Goal: Task Accomplishment & Management: Complete application form

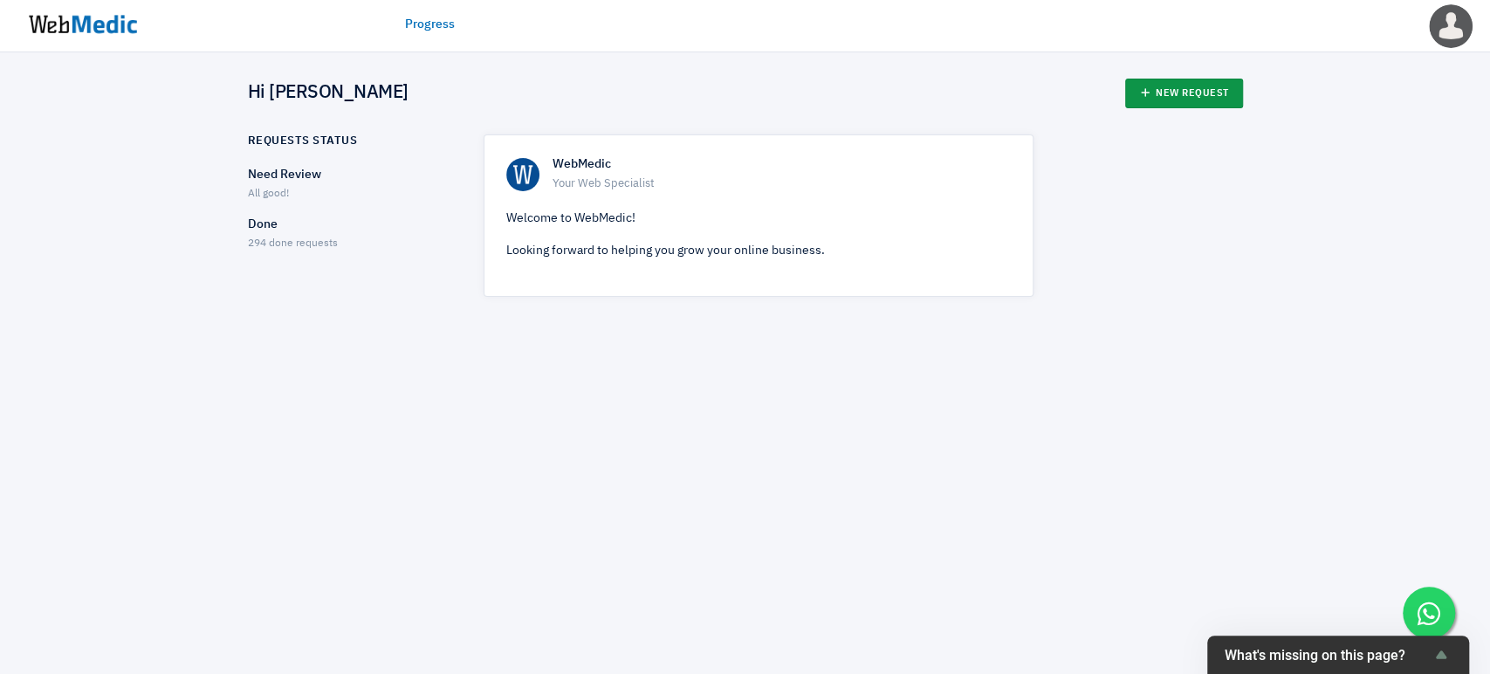
click at [1170, 86] on link "New Request" at bounding box center [1184, 94] width 118 height 30
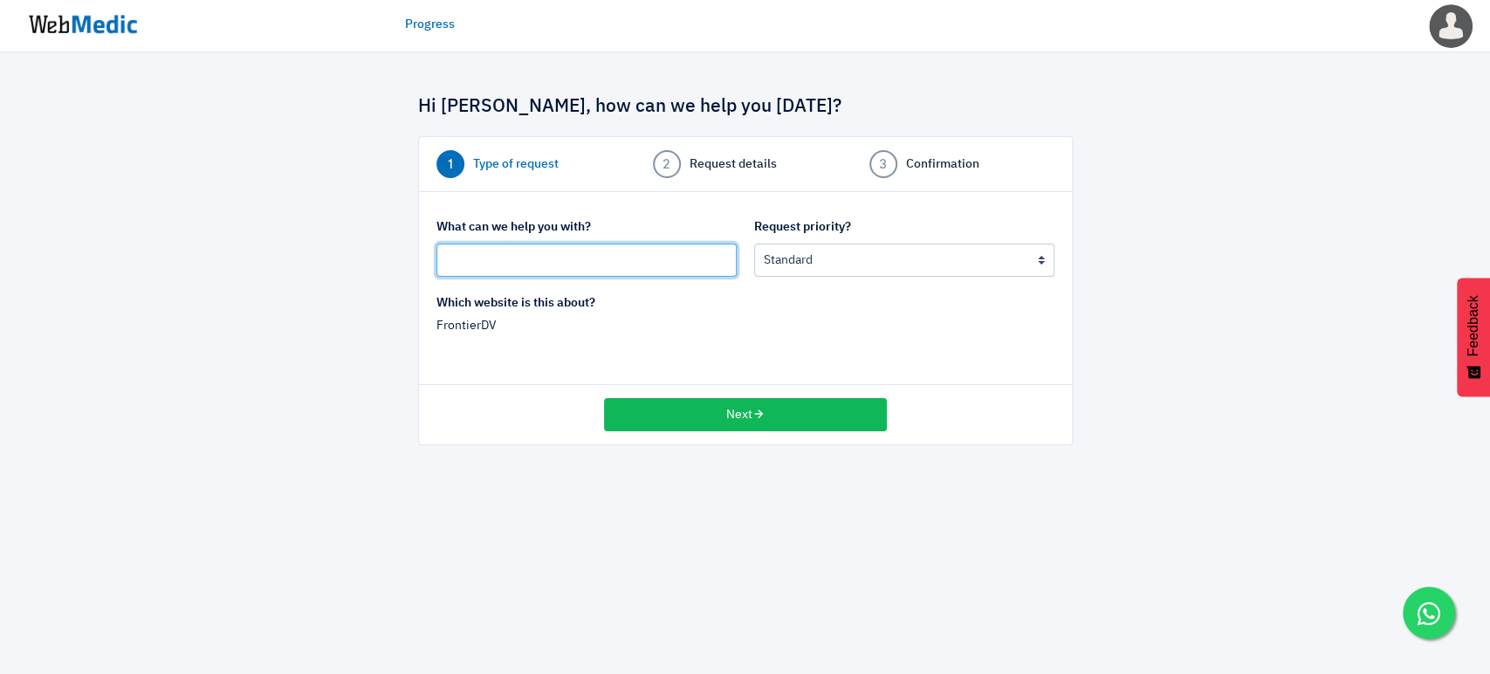
click at [532, 249] on input "text" at bounding box center [587, 260] width 300 height 33
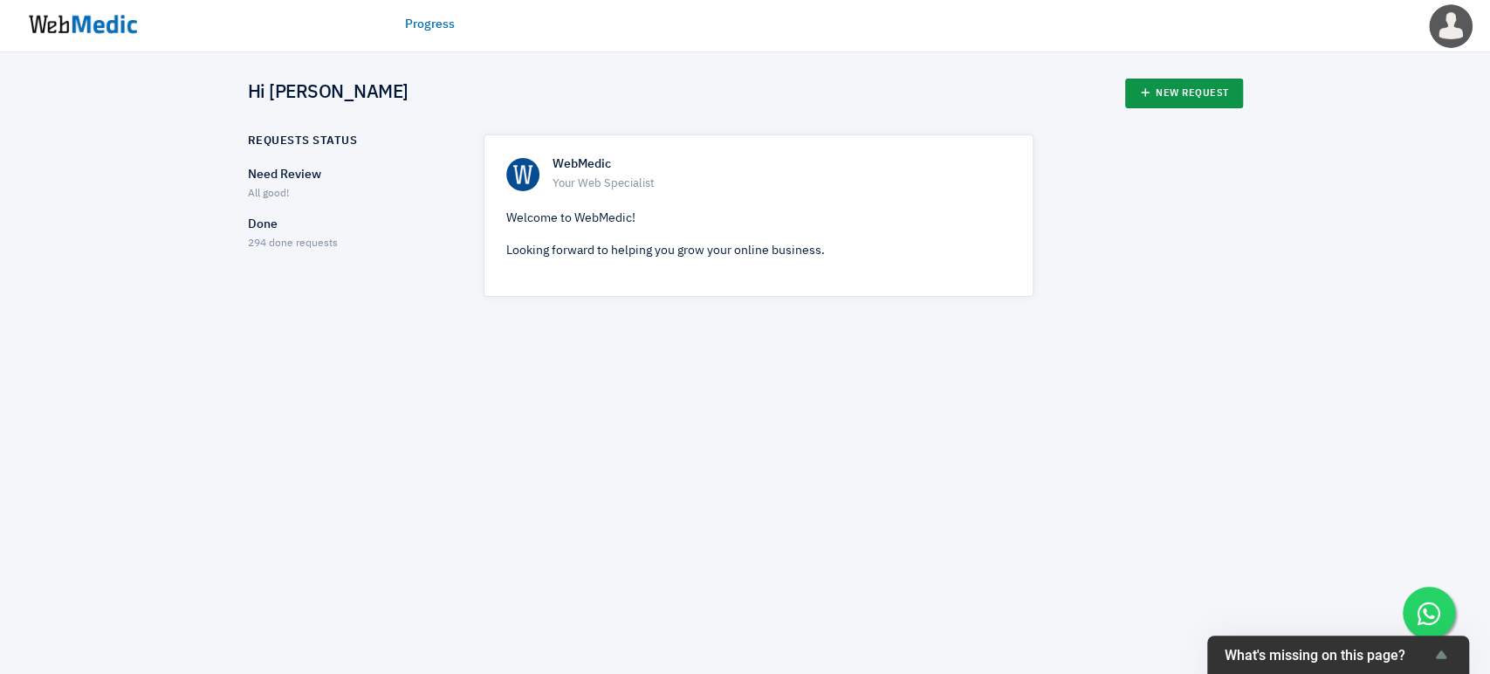
click at [1146, 96] on icon at bounding box center [1145, 92] width 12 height 12
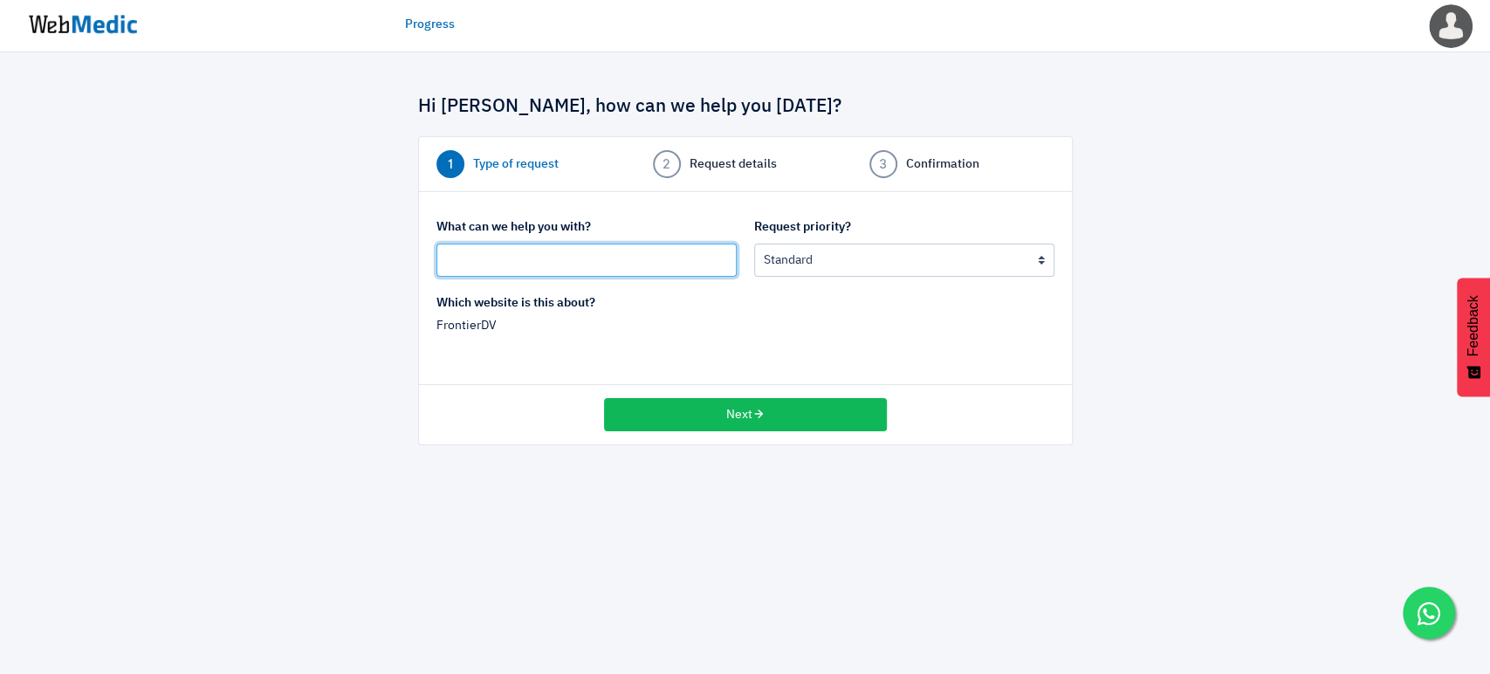
click at [630, 255] on input "text" at bounding box center [587, 260] width 300 height 33
click at [454, 471] on html "Progress Kelly Thiang Edit Profile Logout Hi Kelly, how can we help you today? …" at bounding box center [745, 235] width 1490 height 471
click at [385, 471] on html "Progress Kelly Thiang Edit Profile Logout Hi Kelly, how can we help you today? …" at bounding box center [745, 235] width 1490 height 471
click at [305, 458] on div "Hi Kelly, how can we help you today? 1 Type of request 2 Request details 3 Conf…" at bounding box center [745, 261] width 1490 height 419
click at [321, 445] on div "Hi Kelly, how can we help you today? 1 Type of request 2 Request details 3 Conf…" at bounding box center [745, 261] width 1490 height 419
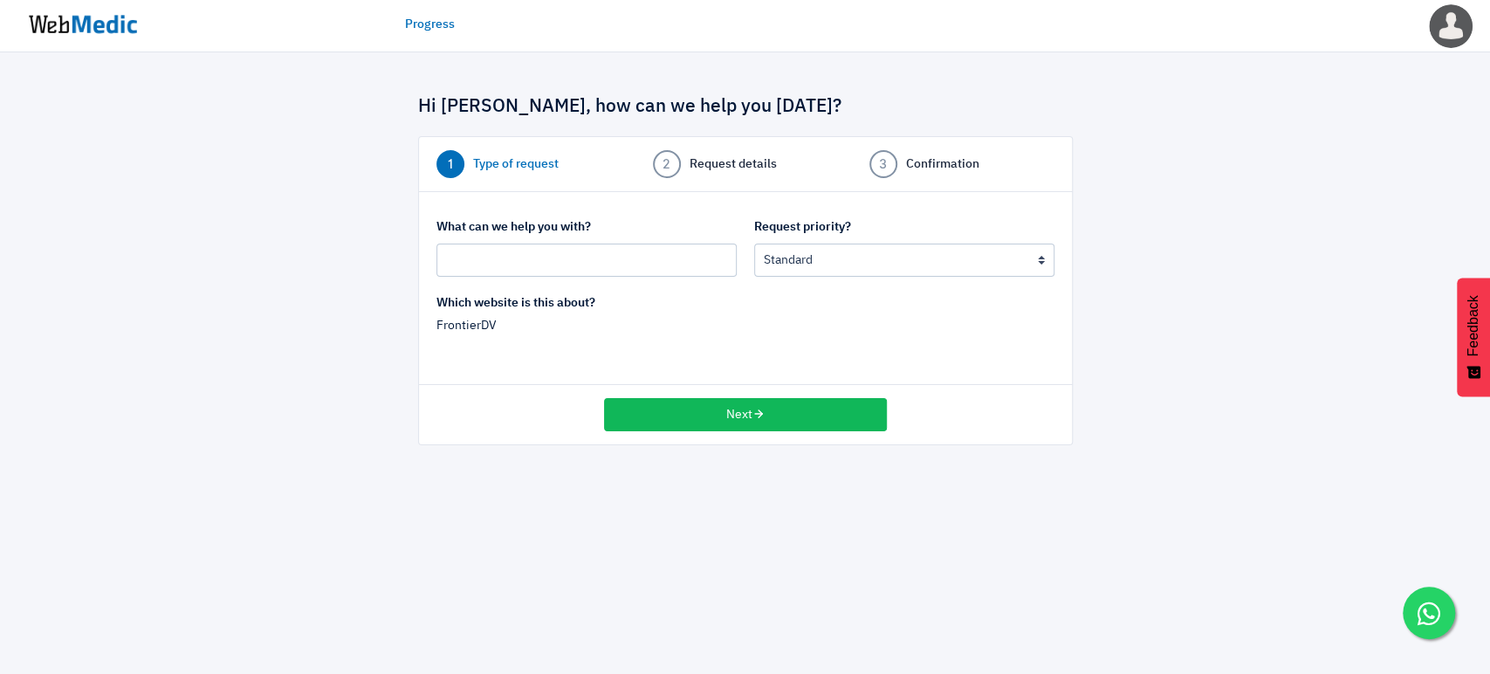
click at [324, 441] on div at bounding box center [320, 262] width 170 height 367
click at [300, 374] on div at bounding box center [320, 262] width 170 height 367
click at [447, 256] on input "text" at bounding box center [587, 260] width 300 height 33
type input "Update Press Release"
click at [839, 244] on select "Urgent: this is a mission critical issue High: this needs to be prioritized bef…" at bounding box center [904, 260] width 300 height 33
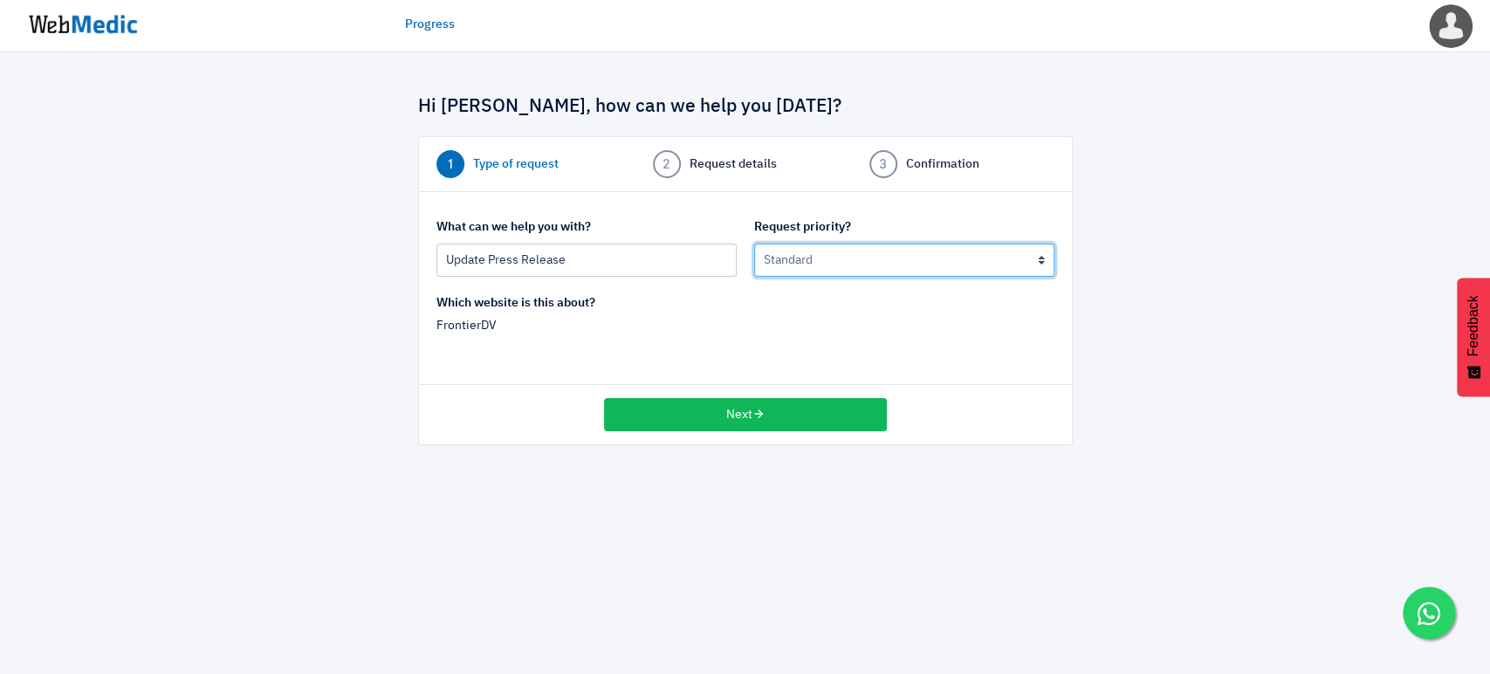
click at [754, 244] on select "Urgent: this is a mission critical issue High: this needs to be prioritized bef…" at bounding box center [904, 260] width 300 height 33
click at [816, 264] on select "Urgent: this is a mission critical issue High: this needs to be prioritized bef…" at bounding box center [904, 260] width 300 height 33
select select "3"
click at [754, 244] on select "Urgent: this is a mission critical issue High: this needs to be prioritized bef…" at bounding box center [904, 260] width 300 height 33
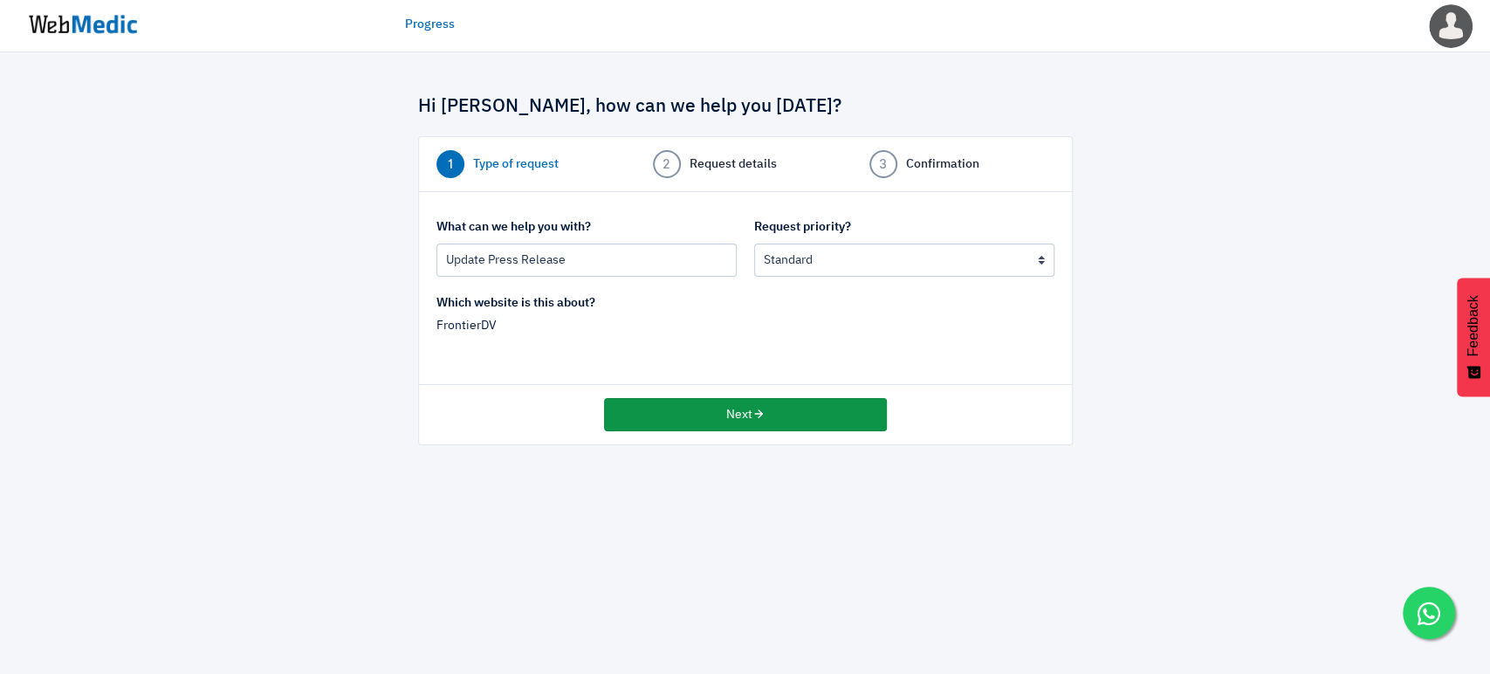
click at [764, 417] on icon "button" at bounding box center [759, 414] width 12 height 12
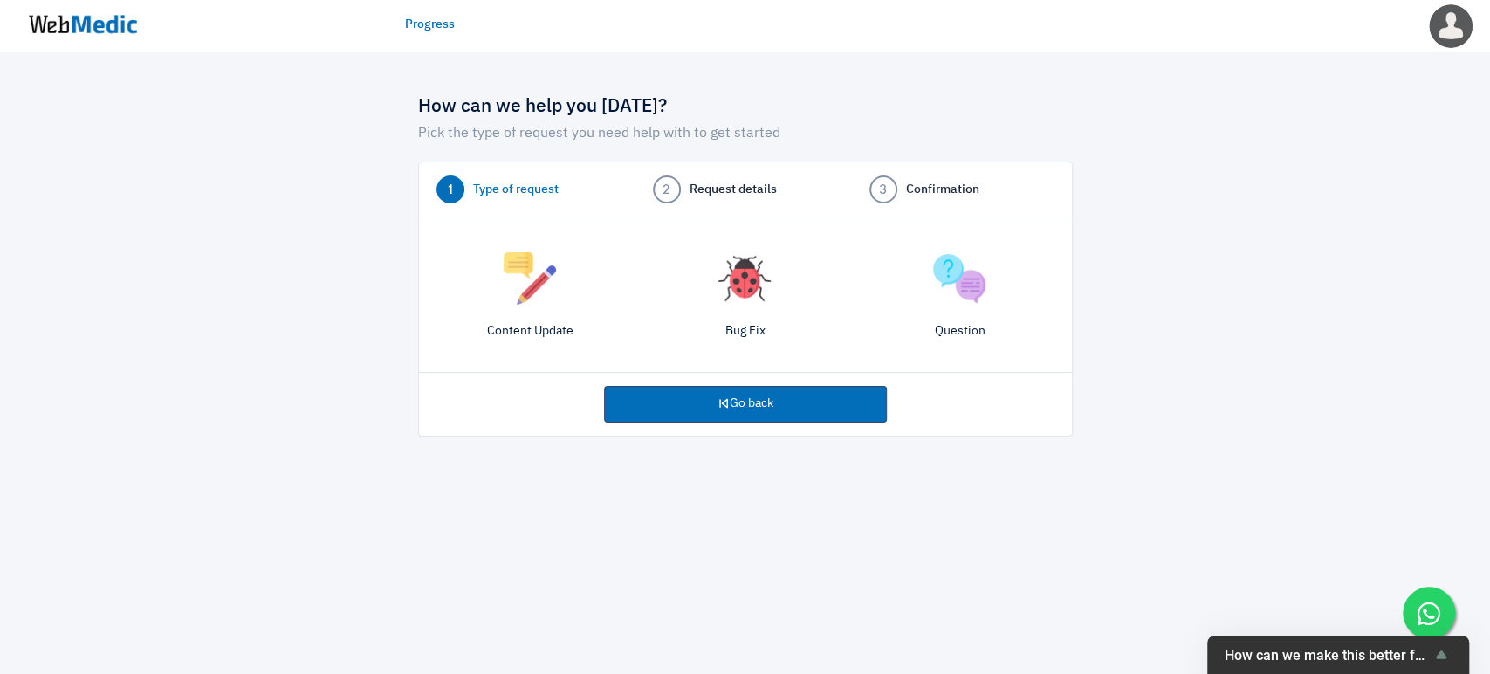
click at [510, 294] on img at bounding box center [530, 278] width 52 height 52
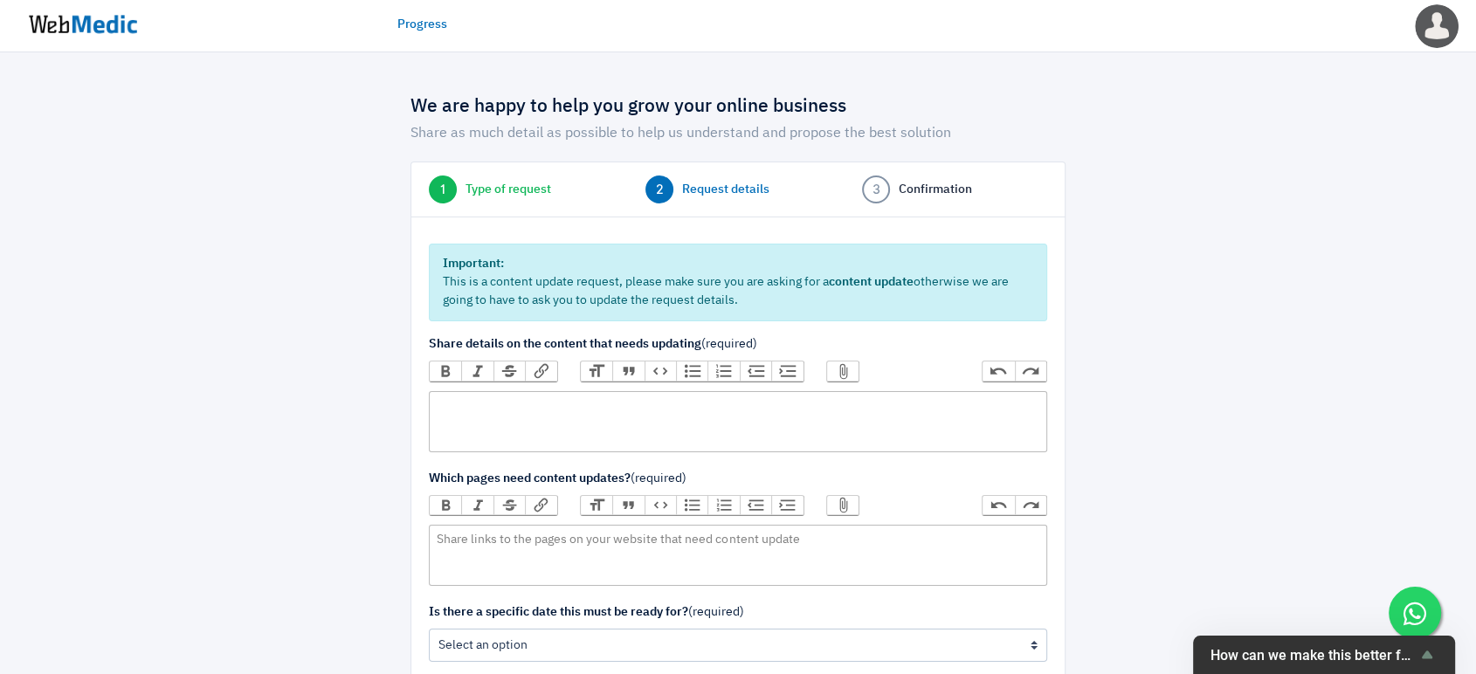
click at [782, 434] on trix-editor at bounding box center [738, 421] width 618 height 61
click at [781, 434] on trix-editor at bounding box center [738, 421] width 618 height 61
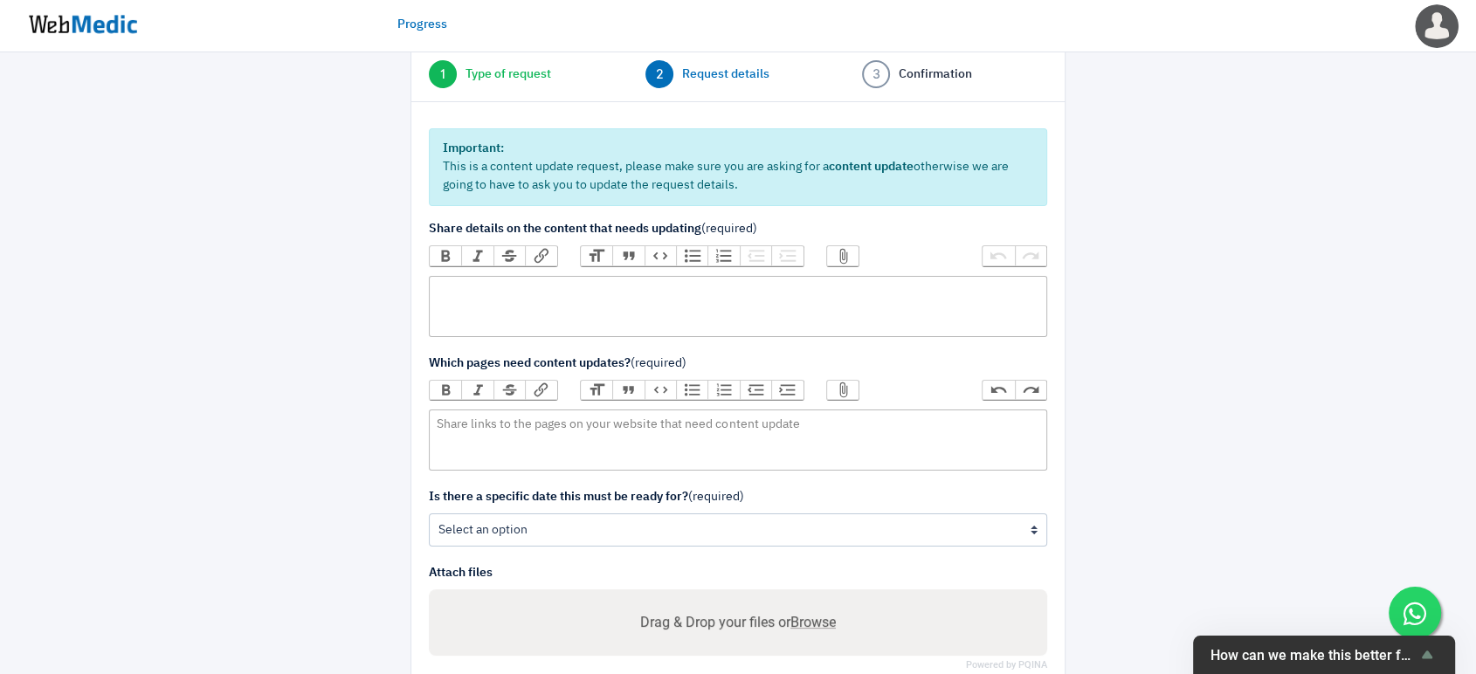
scroll to position [217, 0]
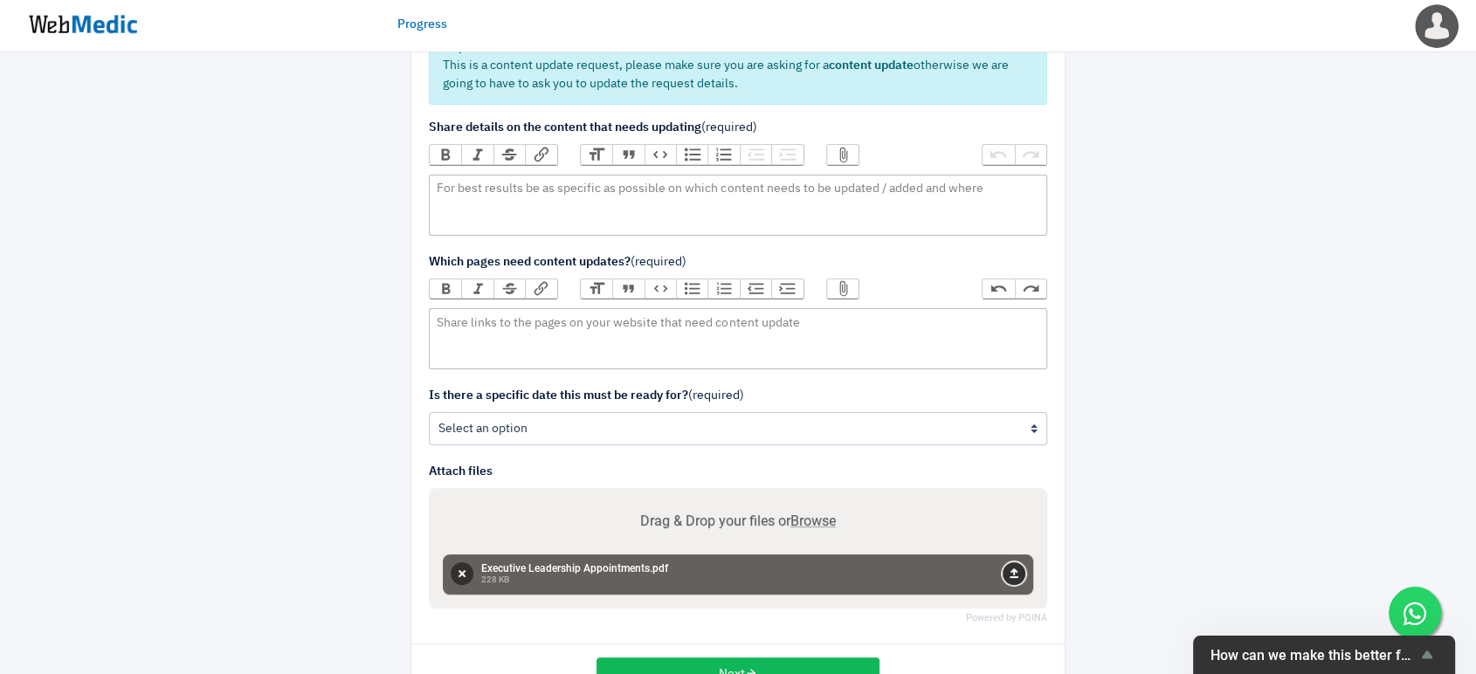
click at [1008, 572] on button "Upload" at bounding box center [1013, 573] width 23 height 23
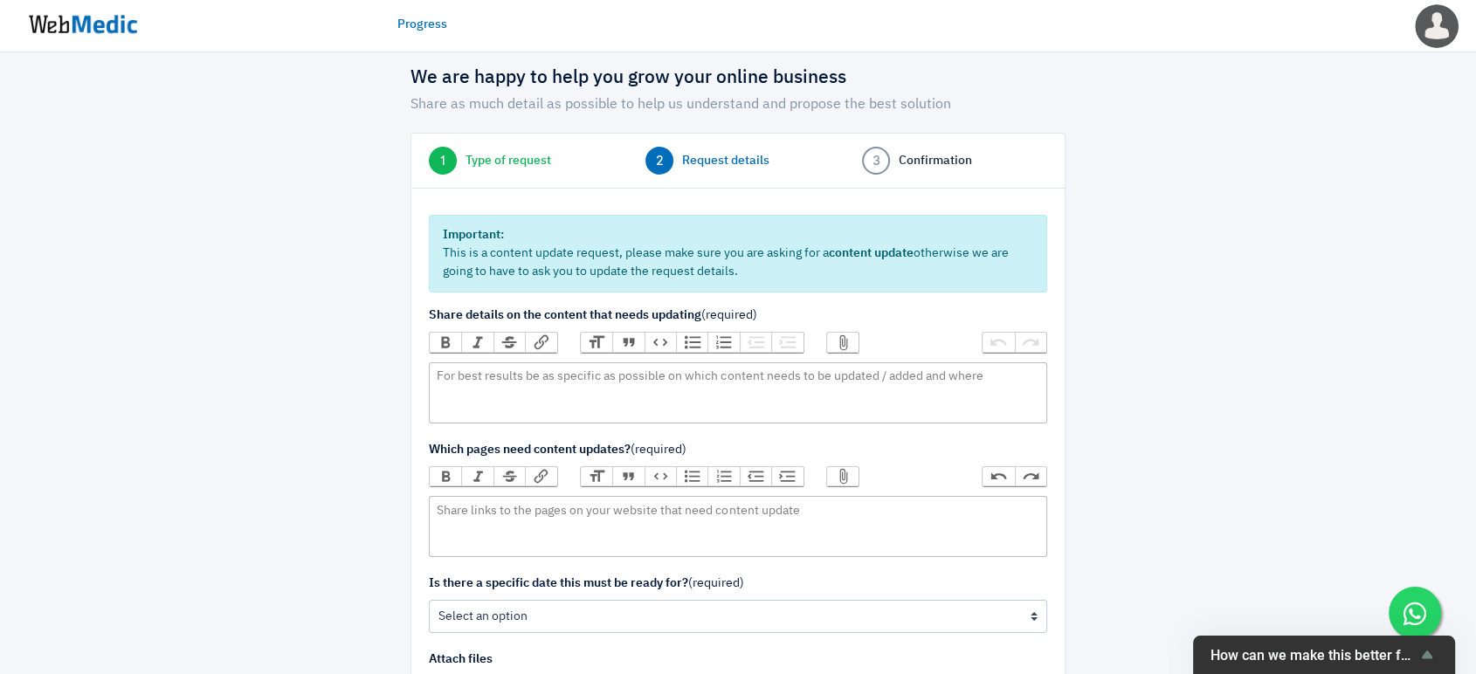
scroll to position [23, 0]
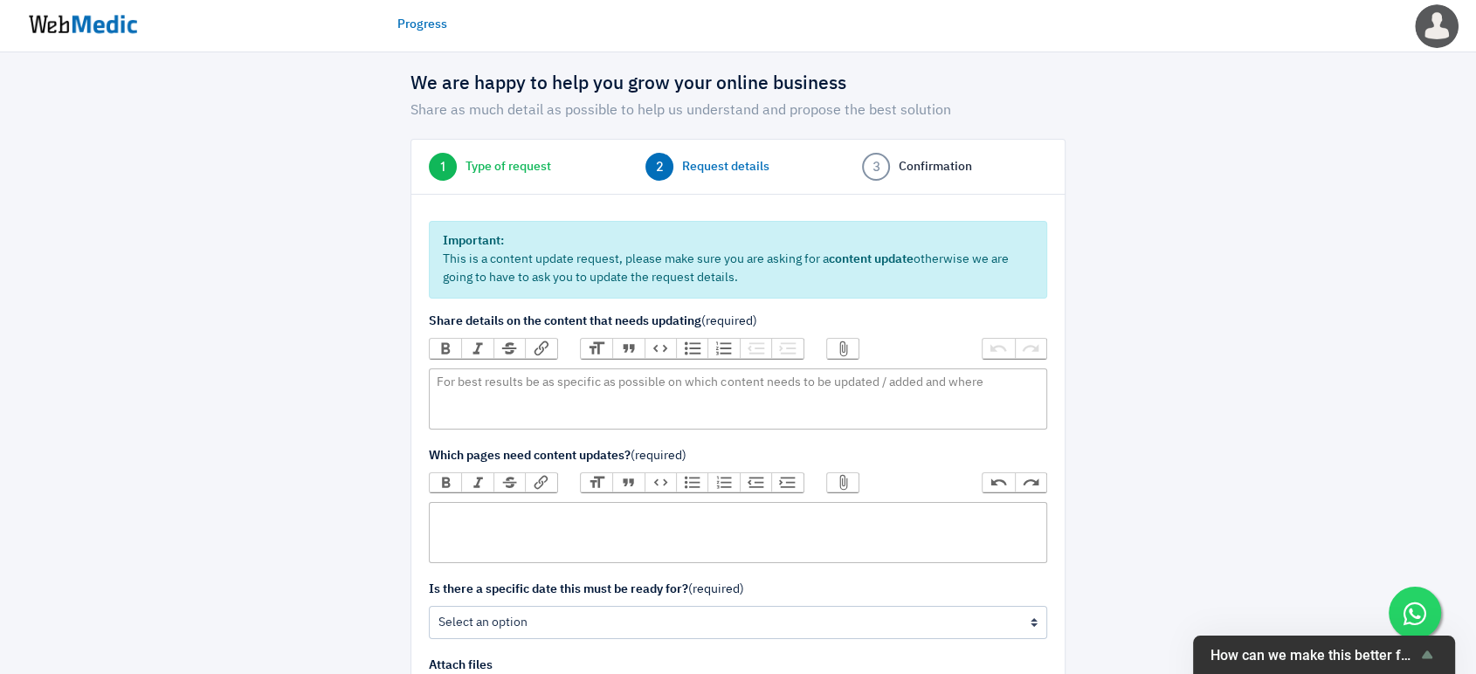
click at [531, 542] on trix-editor at bounding box center [738, 532] width 618 height 61
paste trix-editor "<div>[URL][DOMAIN_NAME]</div>"
type trix-editor "<div>[URL][DOMAIN_NAME]</div>"
click at [691, 386] on trix-editor at bounding box center [738, 398] width 618 height 61
type trix-editor "<div>Upload</div>"
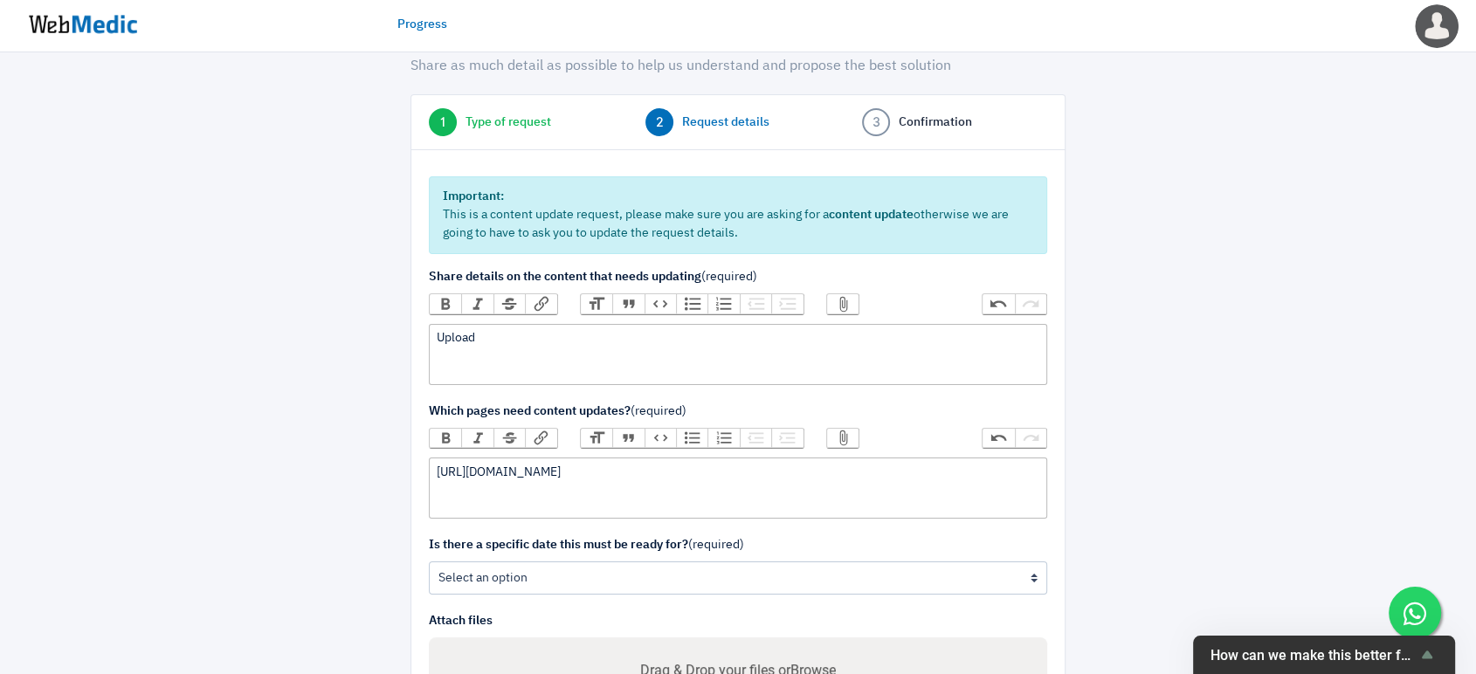
scroll to position [217, 0]
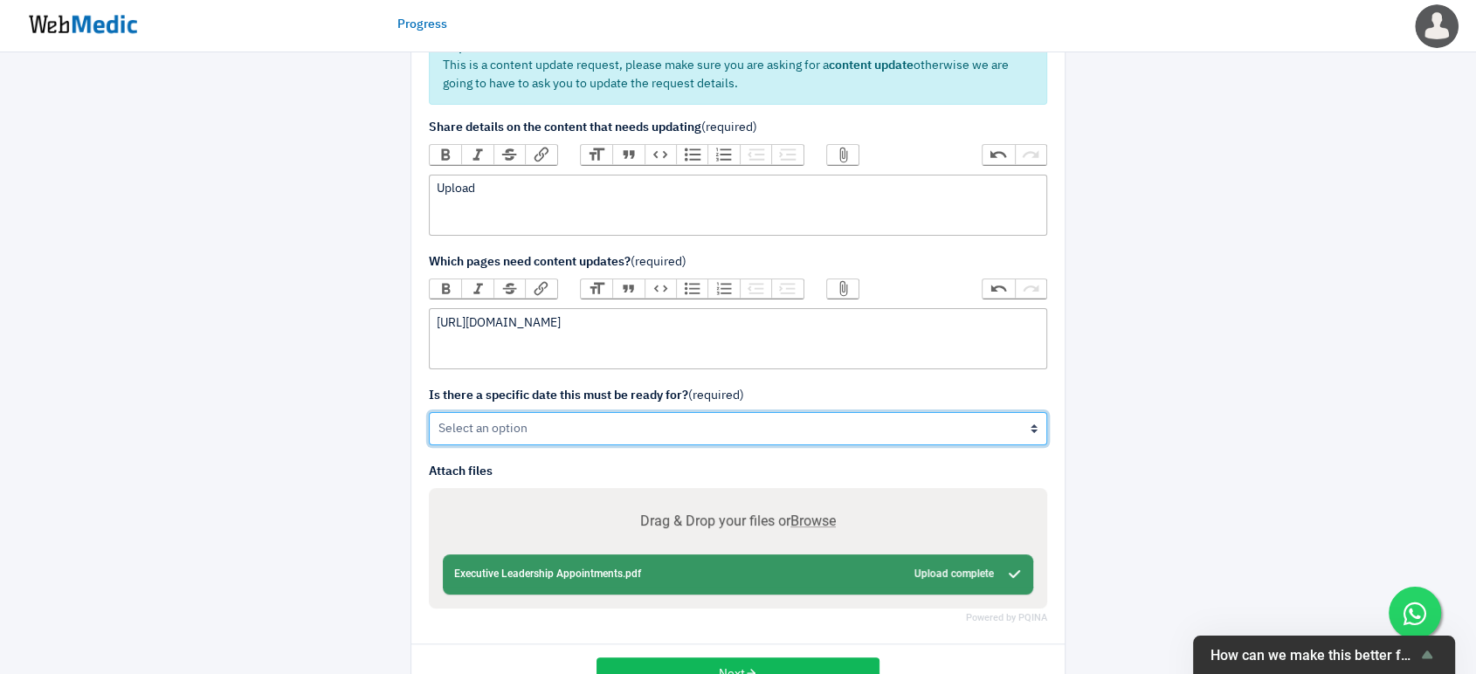
click at [570, 438] on select "Yes No" at bounding box center [738, 428] width 618 height 33
select select "1"
click at [429, 412] on select "Yes No" at bounding box center [738, 428] width 618 height 33
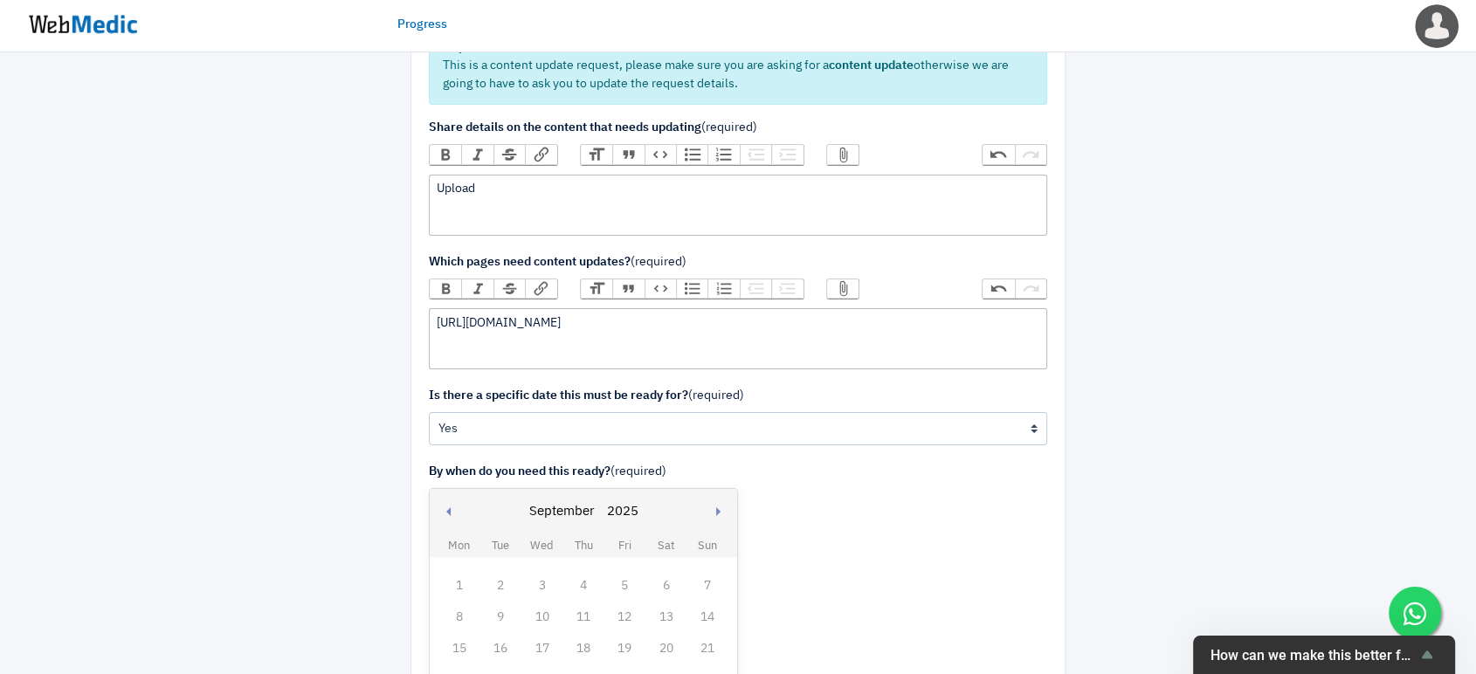
click at [500, 196] on div "Upload" at bounding box center [738, 189] width 602 height 18
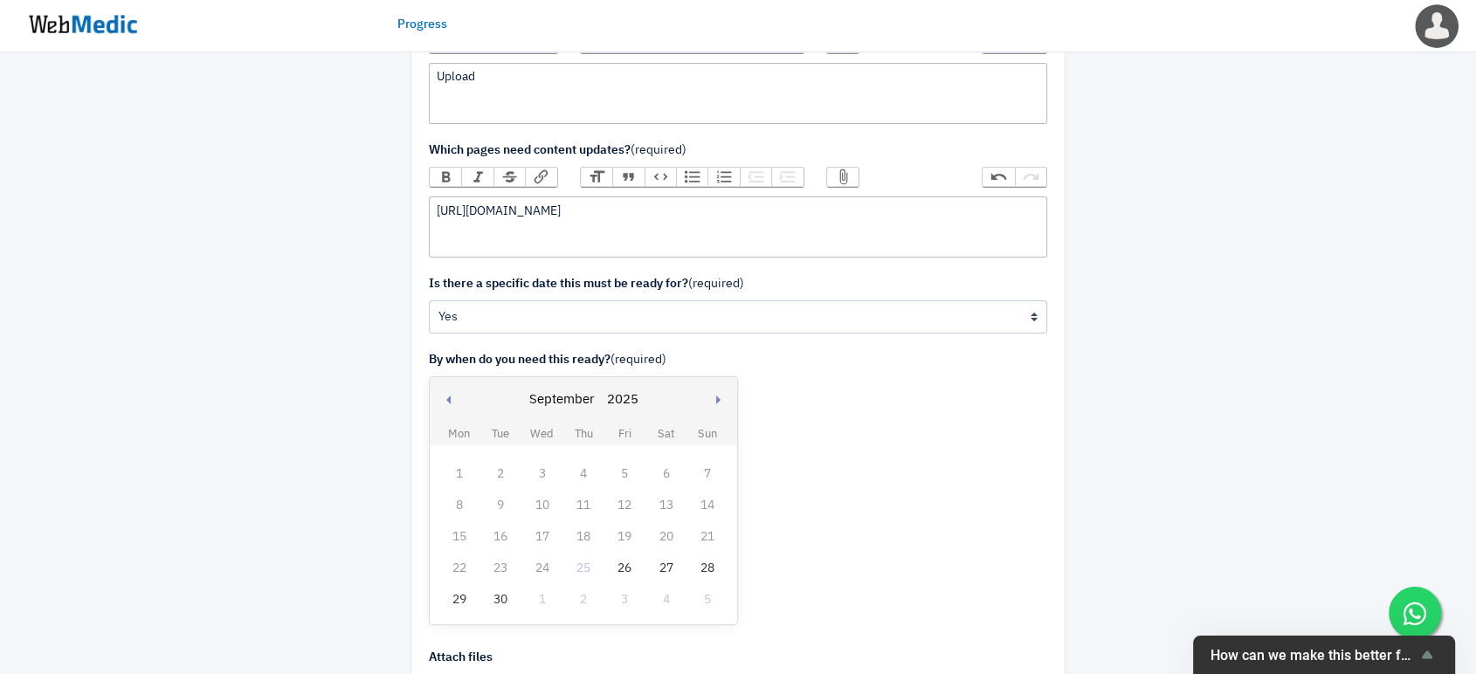
scroll to position [181, 0]
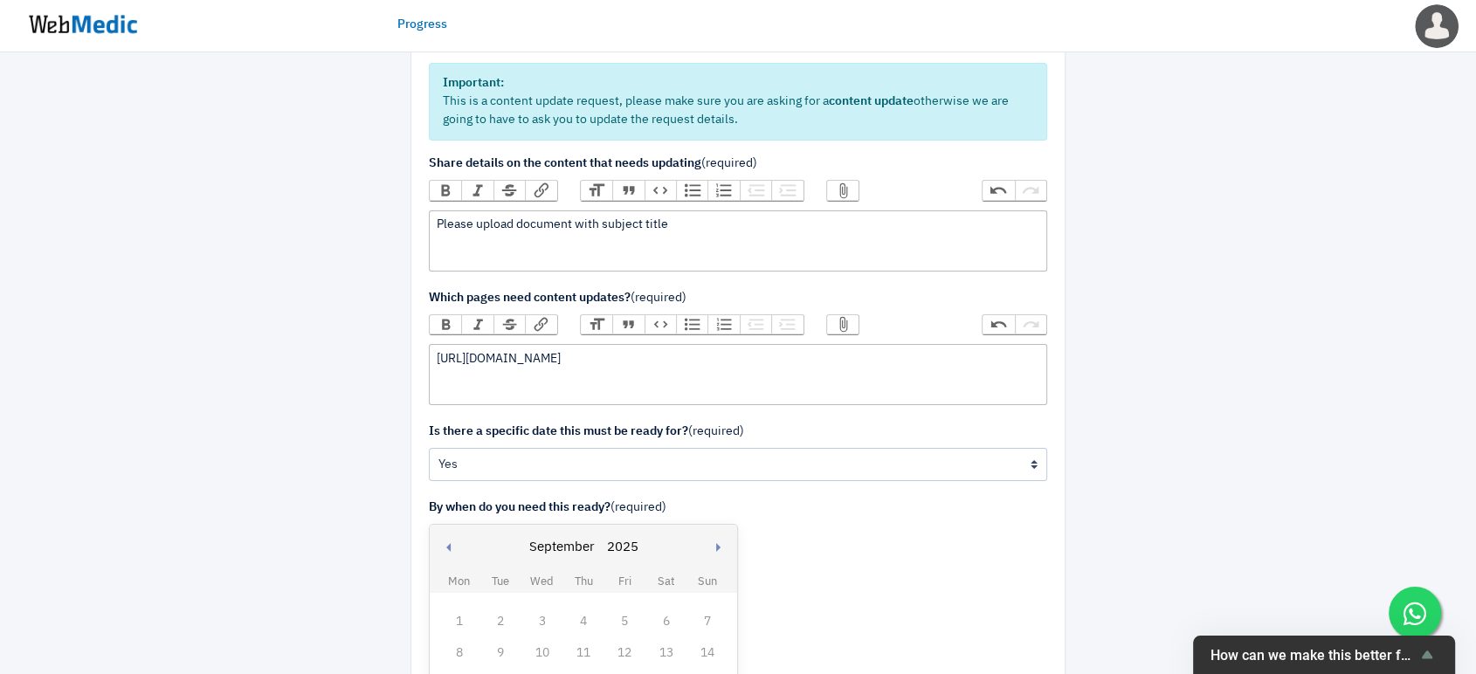
paste trix-editor "[URL][DOMAIN_NAME]"
drag, startPoint x: 671, startPoint y: 221, endPoint x: 1241, endPoint y: 222, distance: 569.3
click at [1241, 222] on div "We are happy to help you grow your online business Share as much detail as poss…" at bounding box center [738, 468] width 1022 height 1140
paste trix-editor "a href="https://cdn-api.markitdigital.com/apiman-gateway/ASX/asx-research/1.0/f…"
click at [705, 230] on div "Please upload document with subject title "" at bounding box center [738, 225] width 602 height 18
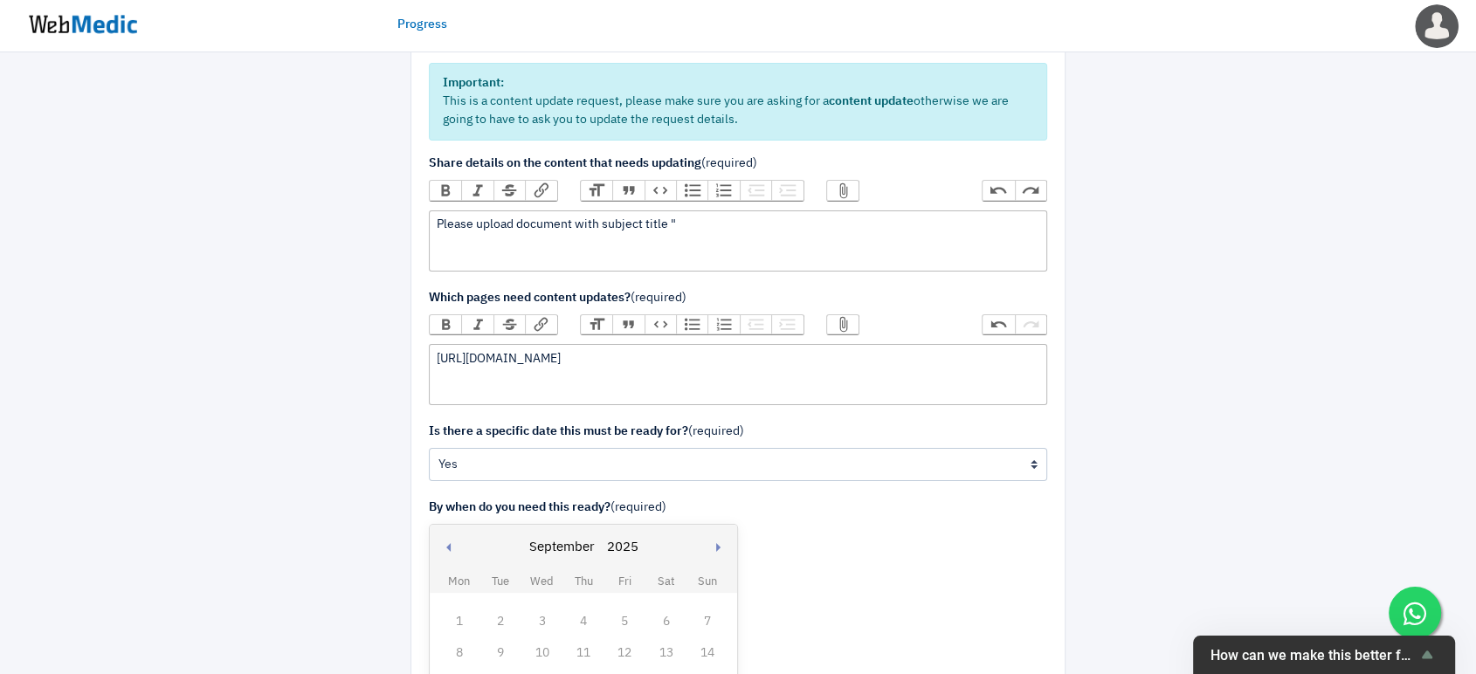
paste trix-editor "<div>Please upload document with subject title "Executive Leadership Appointmen…"
type trix-editor "<div>Please upload document with subject title "Executive Leadership Appointmen…"
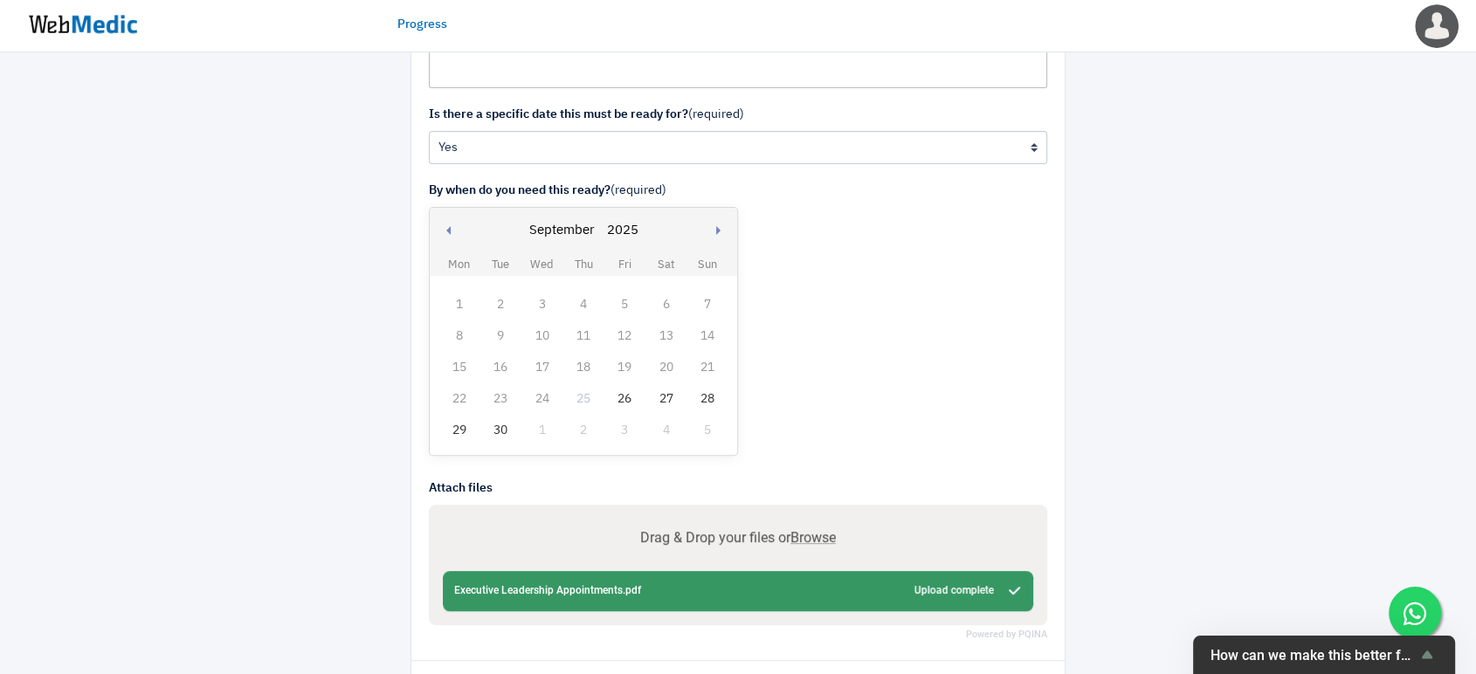
scroll to position [568, 0]
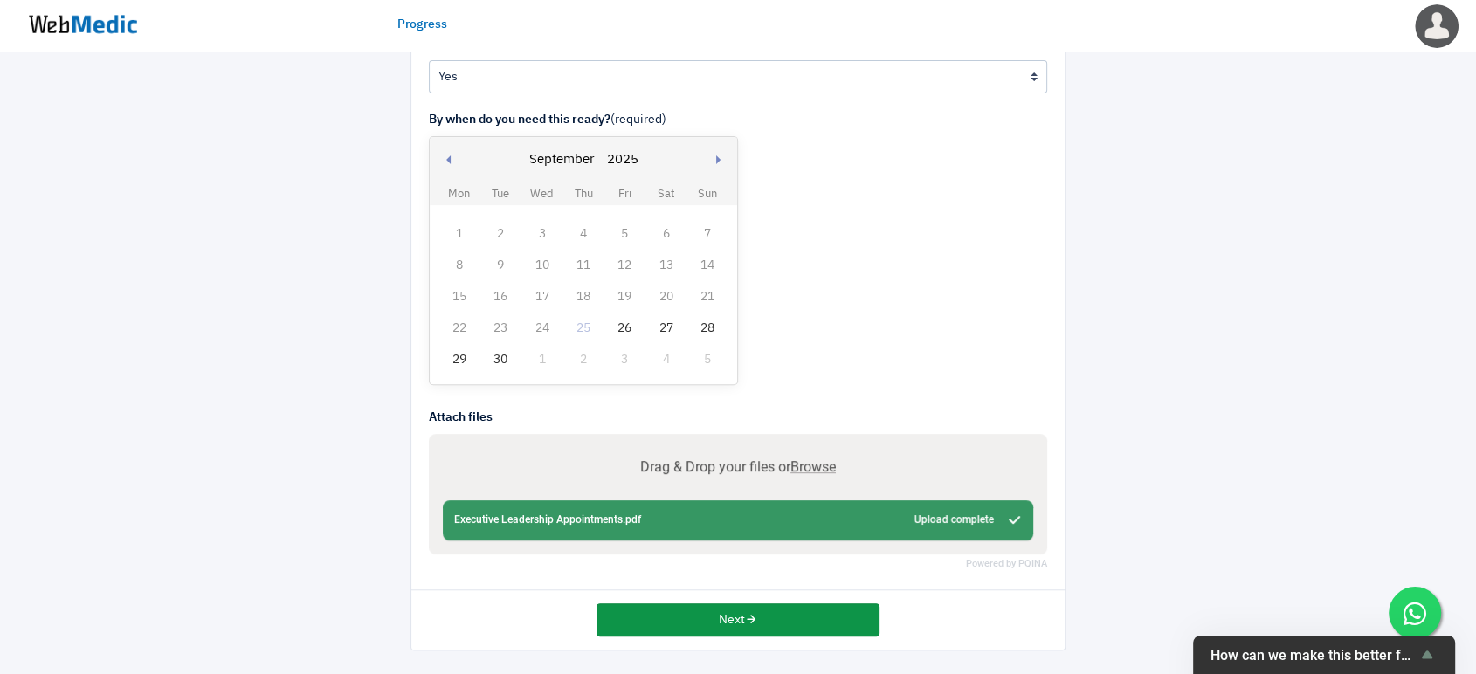
drag, startPoint x: 691, startPoint y: 616, endPoint x: 695, endPoint y: 634, distance: 18.8
click at [691, 616] on button "Next" at bounding box center [737, 619] width 283 height 33
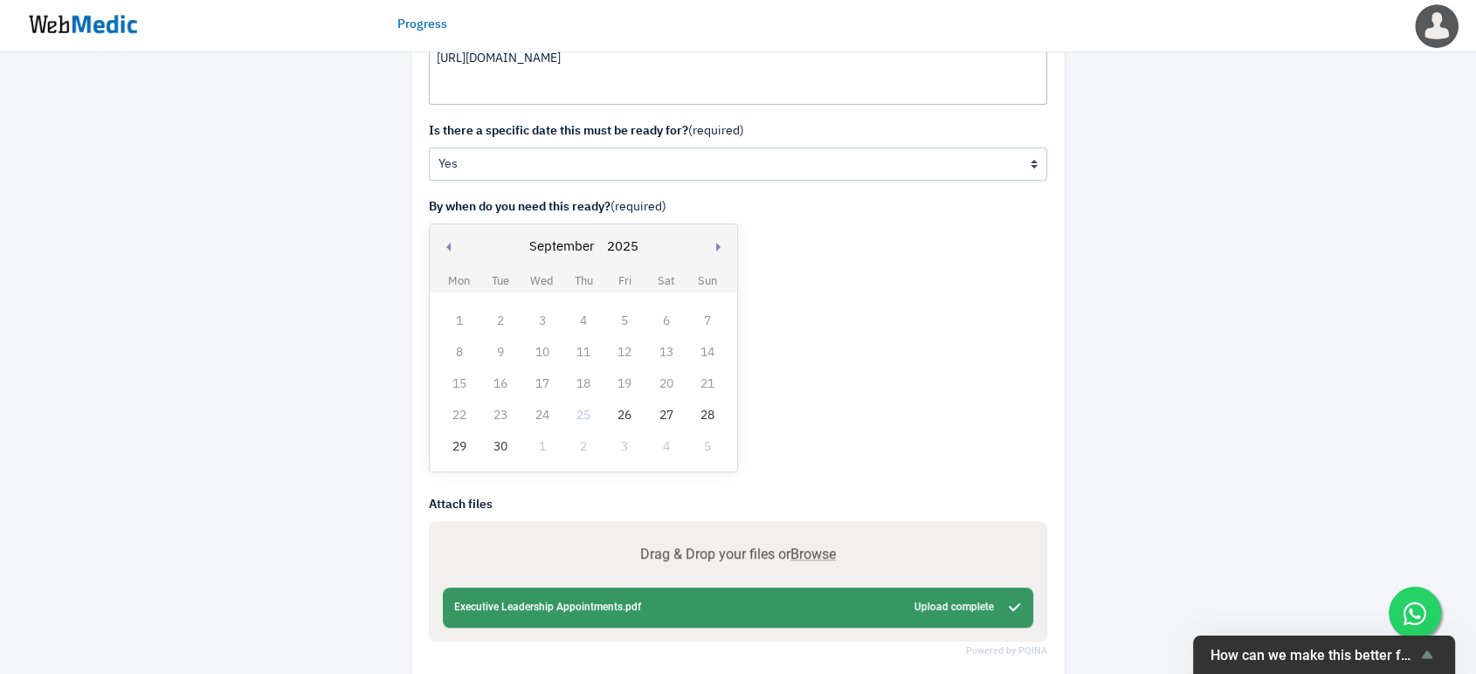
click at [627, 415] on div "26" at bounding box center [624, 415] width 23 height 23
click at [601, 610] on div "Abort Retry Remove Upload Cancel Retry Executive Leadership Appointments.pdf 22…" at bounding box center [738, 608] width 590 height 40
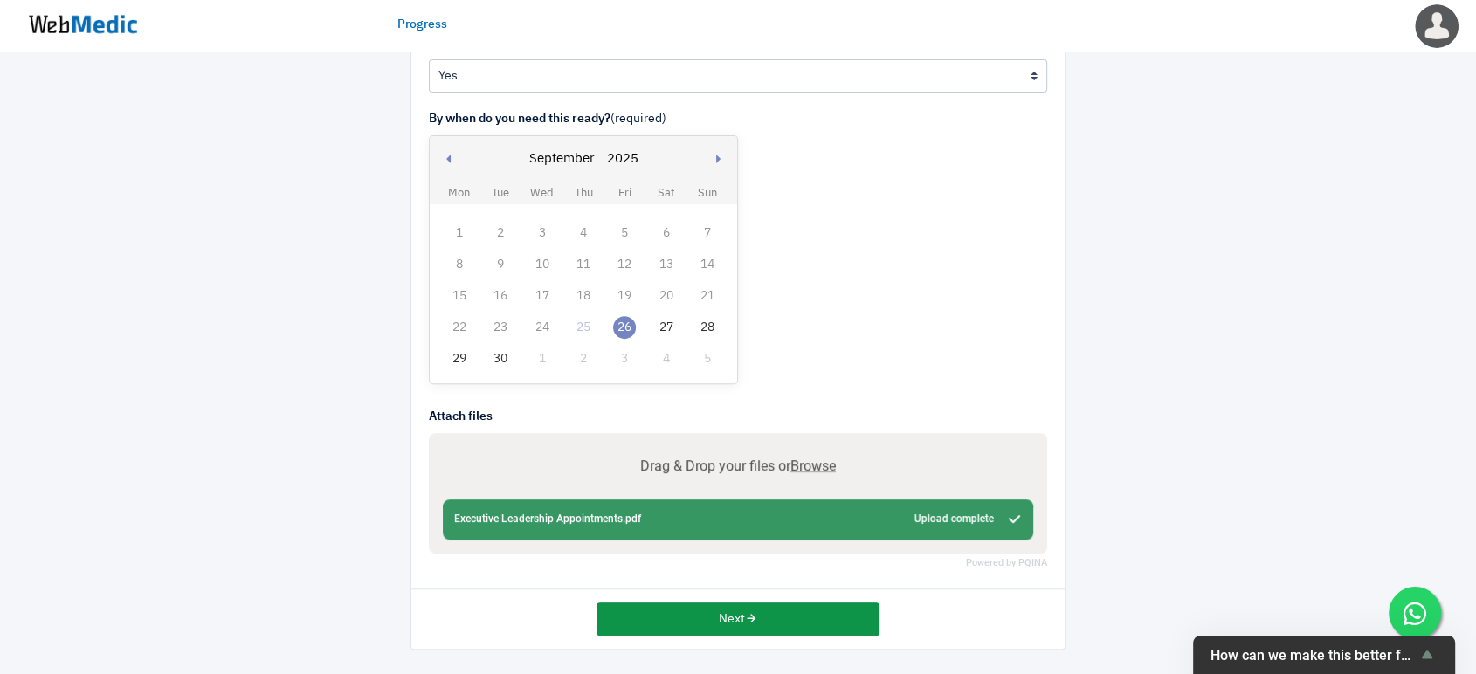
click at [712, 623] on button "Next" at bounding box center [737, 618] width 283 height 33
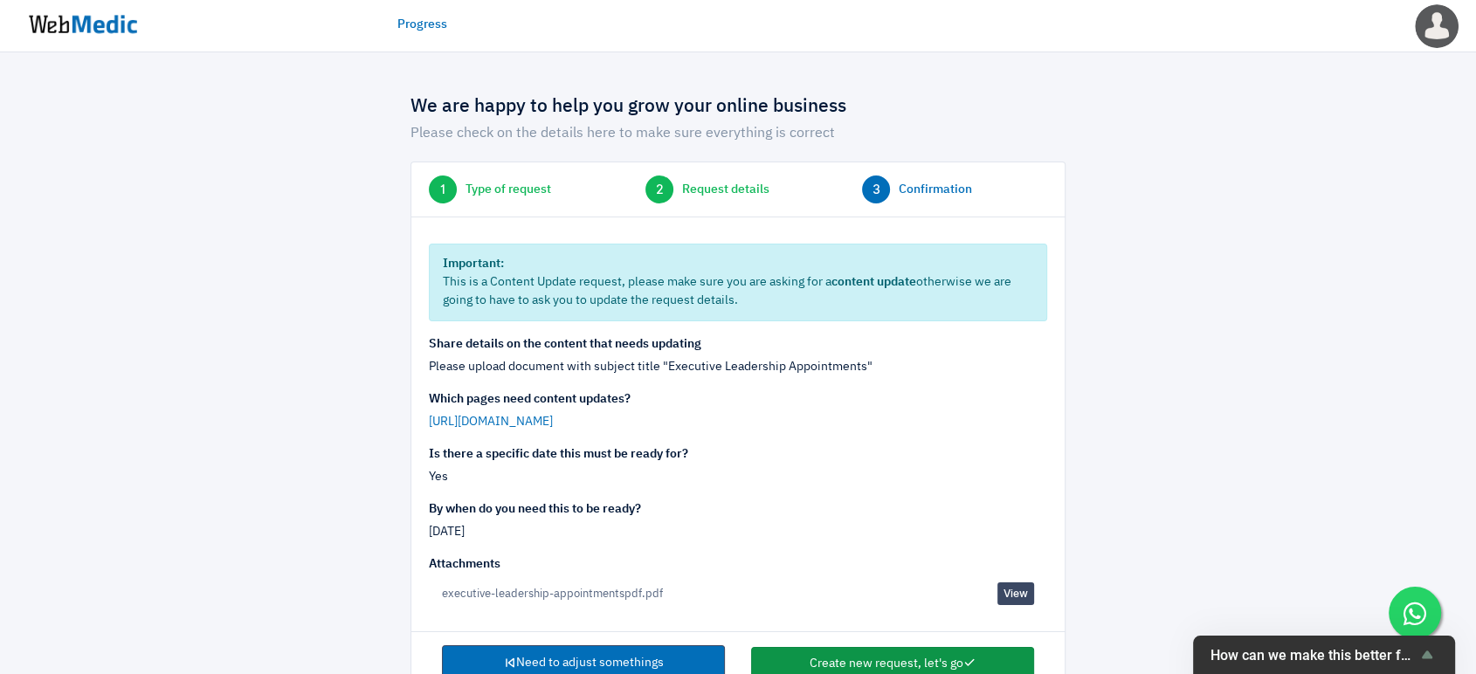
click at [848, 652] on button "Create new request, let's go" at bounding box center [892, 663] width 283 height 33
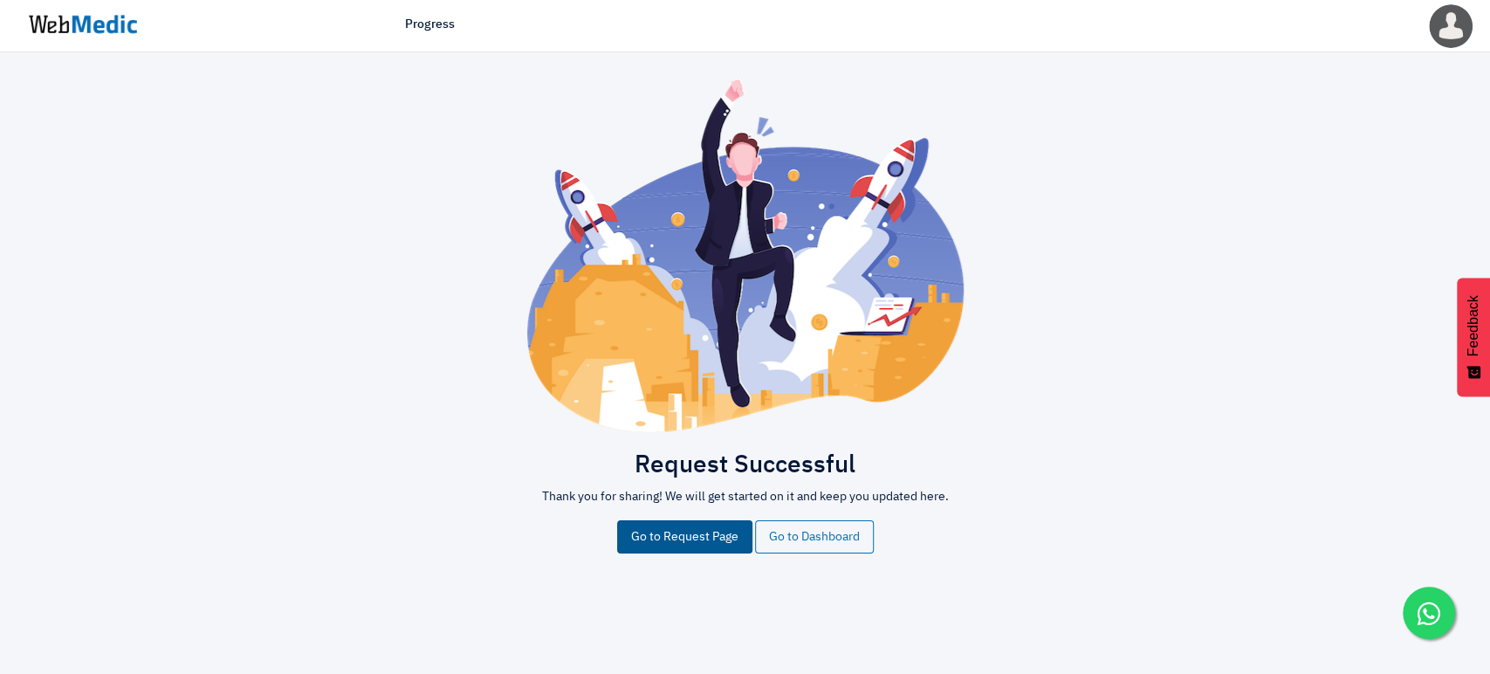
click at [617, 527] on link "Go to Request Page" at bounding box center [684, 536] width 135 height 33
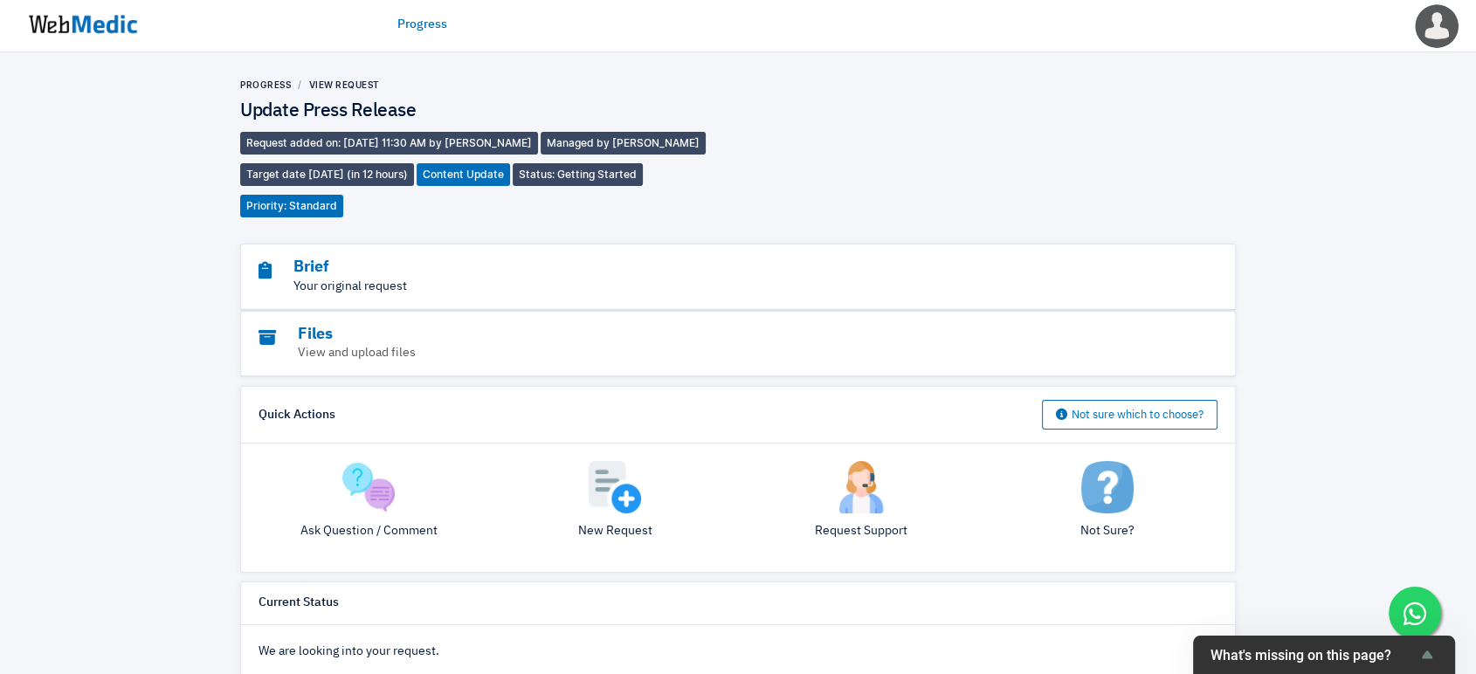
click at [322, 279] on p "Your original request" at bounding box center [689, 287] width 863 height 18
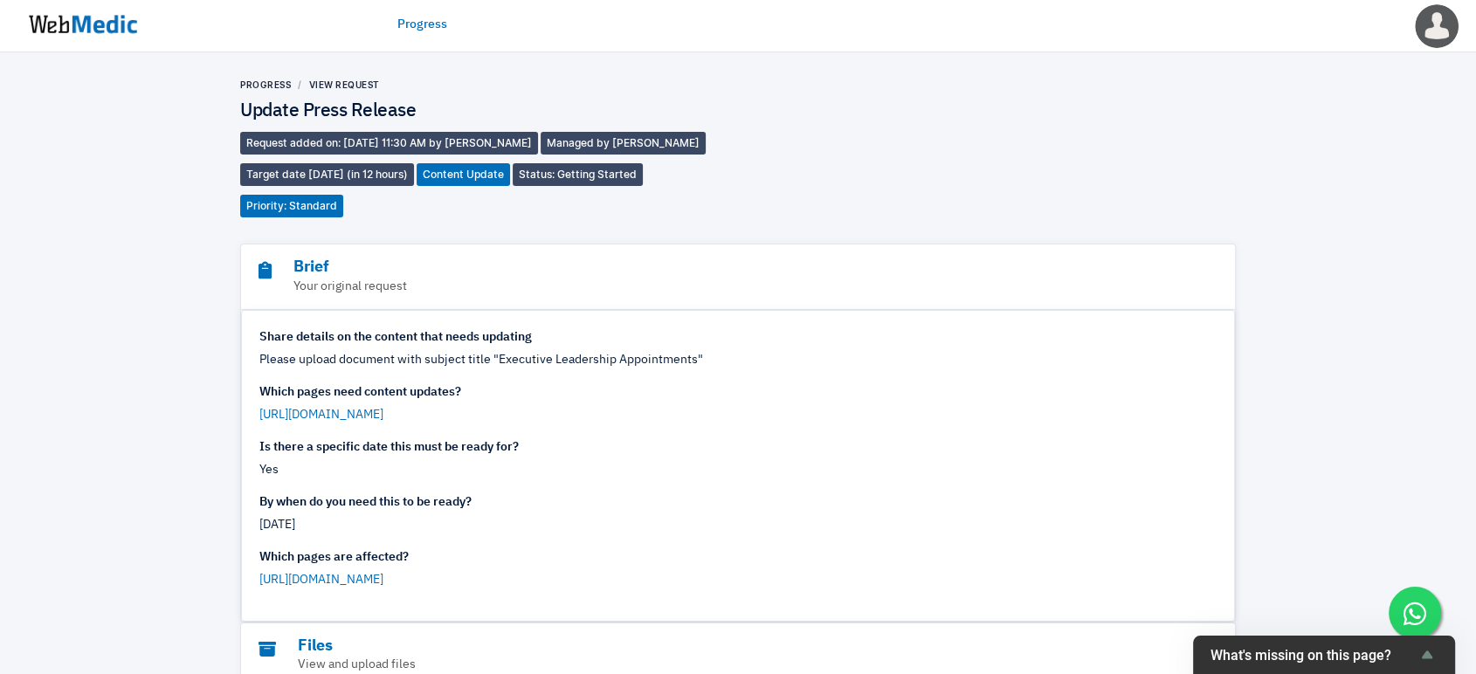
click at [433, 31] on link "Progress" at bounding box center [422, 25] width 50 height 18
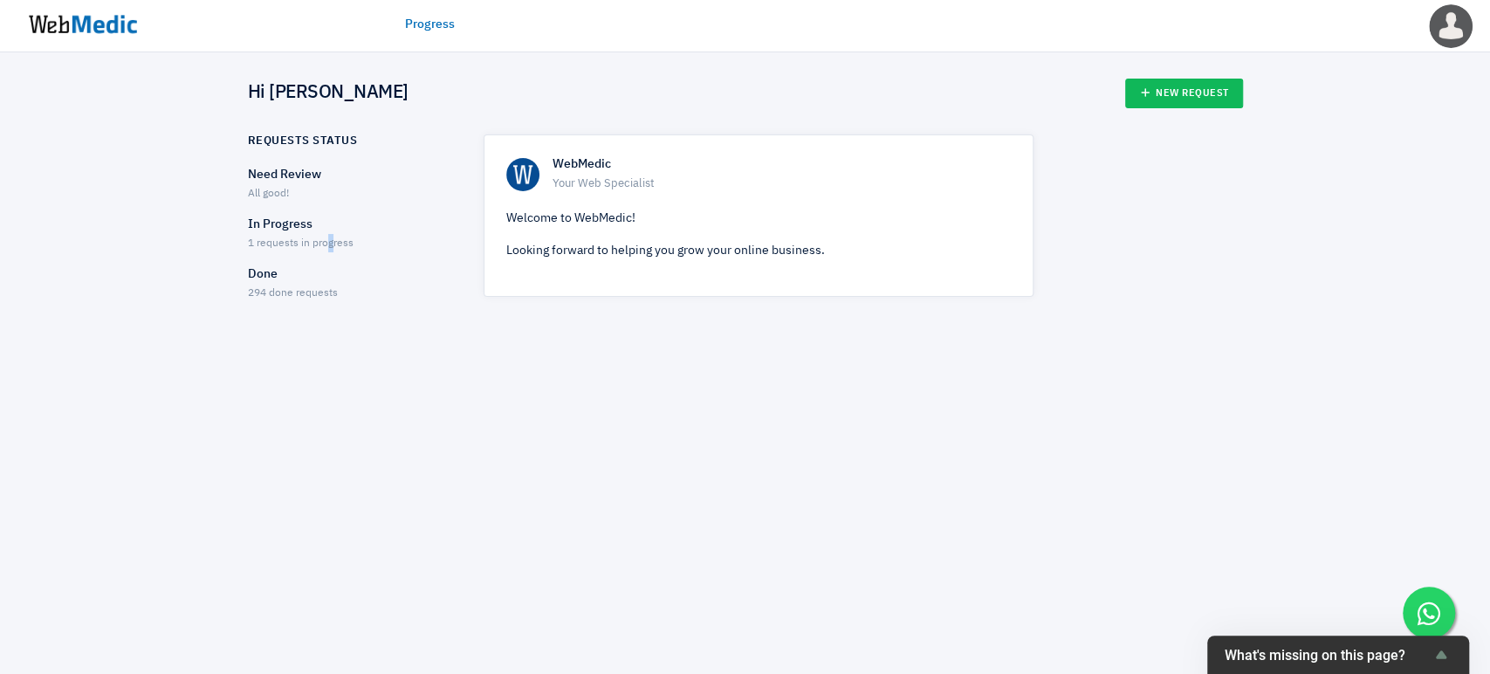
click at [328, 239] on span "1 requests in progress" at bounding box center [301, 243] width 106 height 10
click at [272, 229] on p "In Progress" at bounding box center [350, 225] width 205 height 18
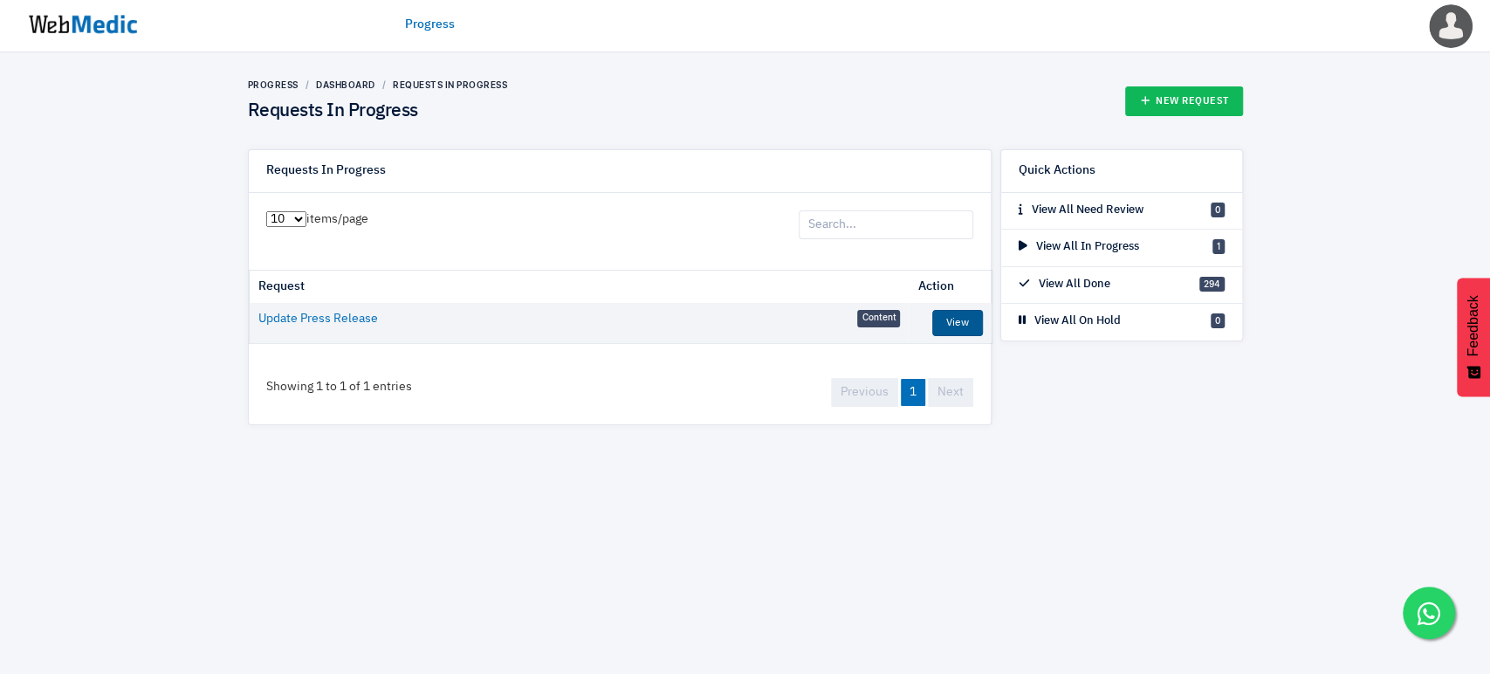
click at [953, 323] on link "View" at bounding box center [958, 323] width 51 height 26
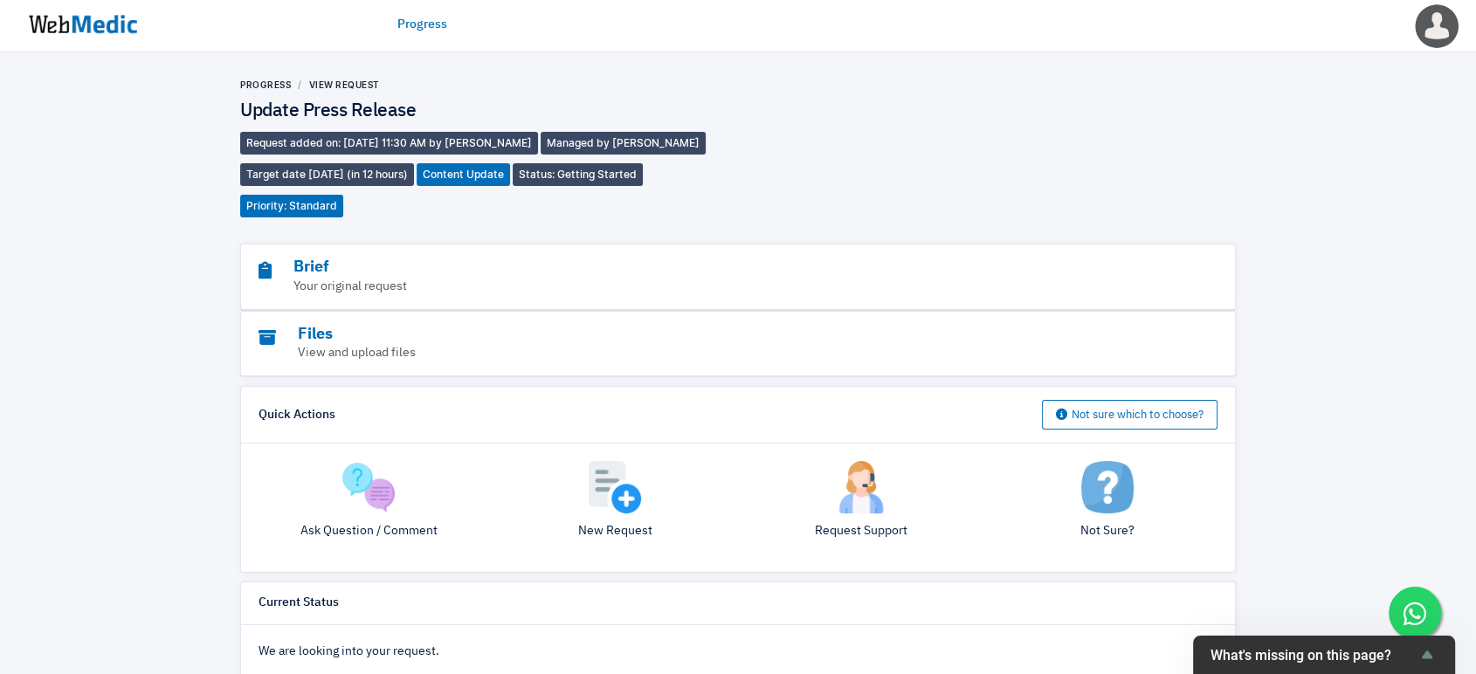
click at [427, 24] on link "Progress" at bounding box center [422, 25] width 50 height 18
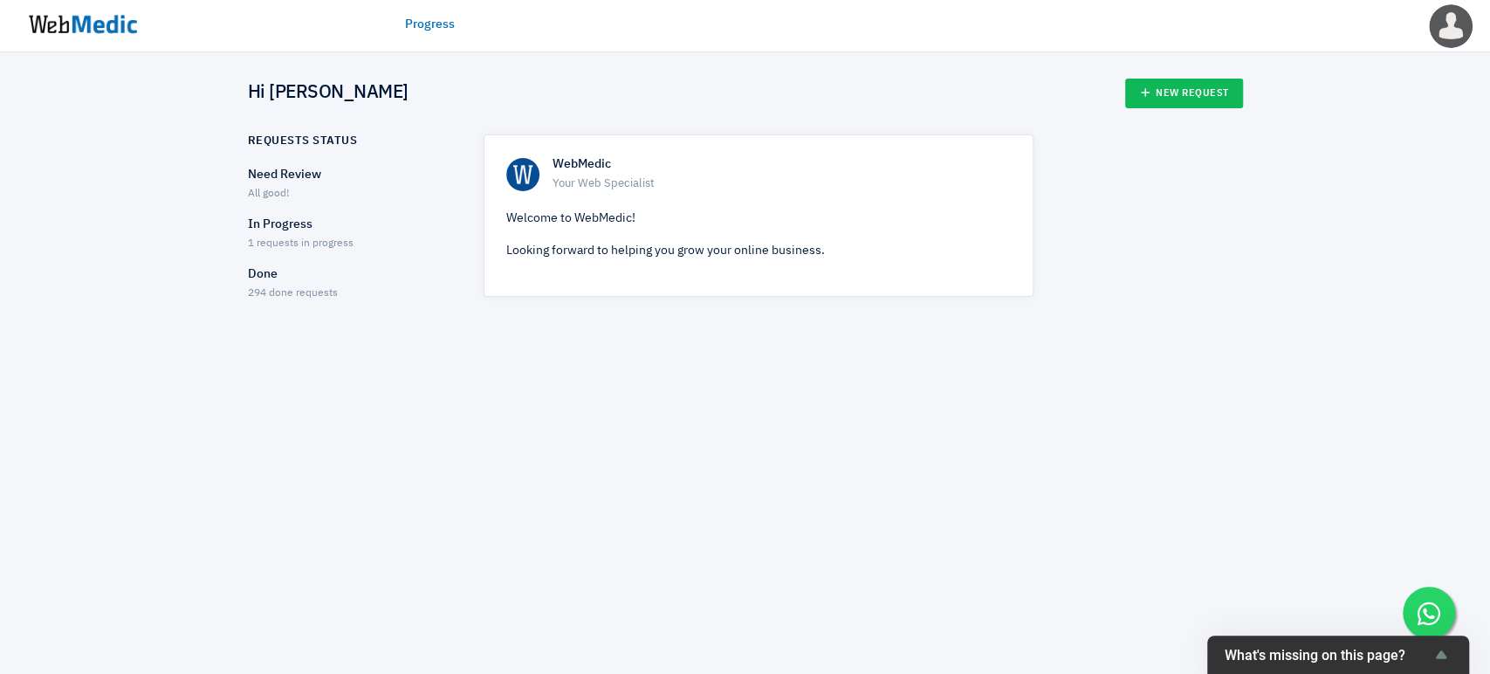
click at [271, 230] on p "In Progress" at bounding box center [350, 225] width 205 height 18
